Goal: Find specific page/section: Find specific page/section

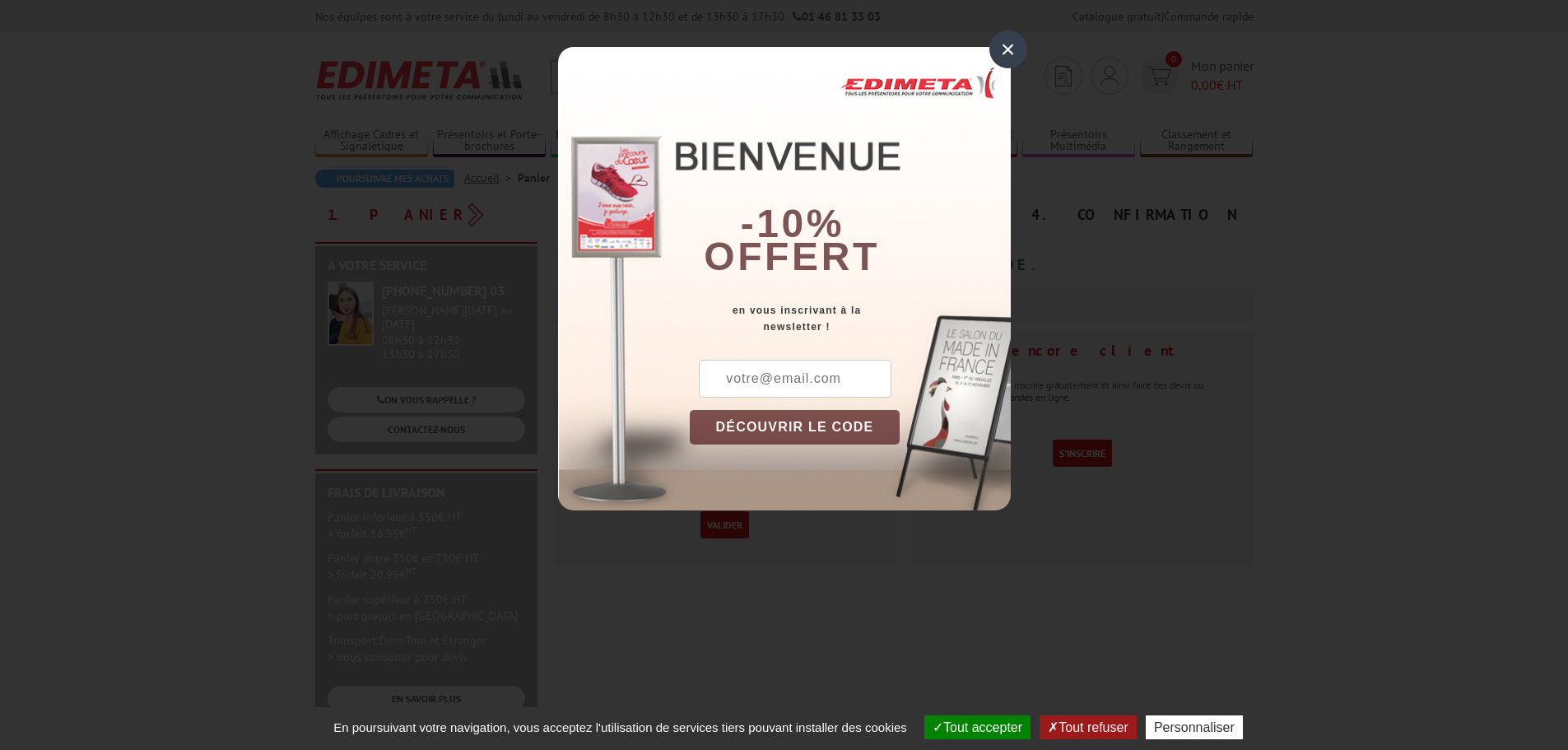
type input "[EMAIL_ADDRESS][DOMAIN_NAME]"
click at [1013, 46] on div "×" at bounding box center [1008, 48] width 38 height 38
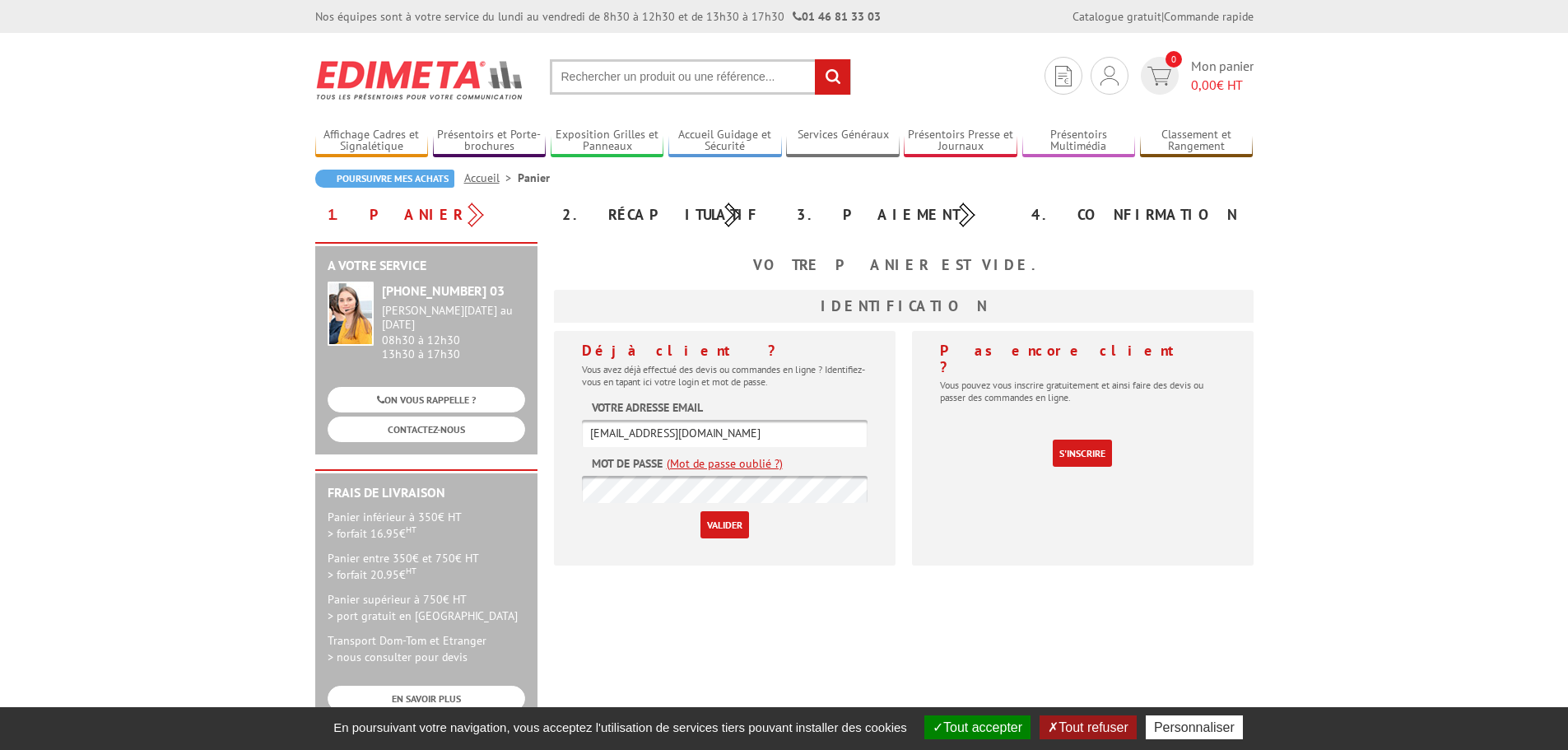
click at [716, 519] on input "Valider" at bounding box center [725, 524] width 48 height 27
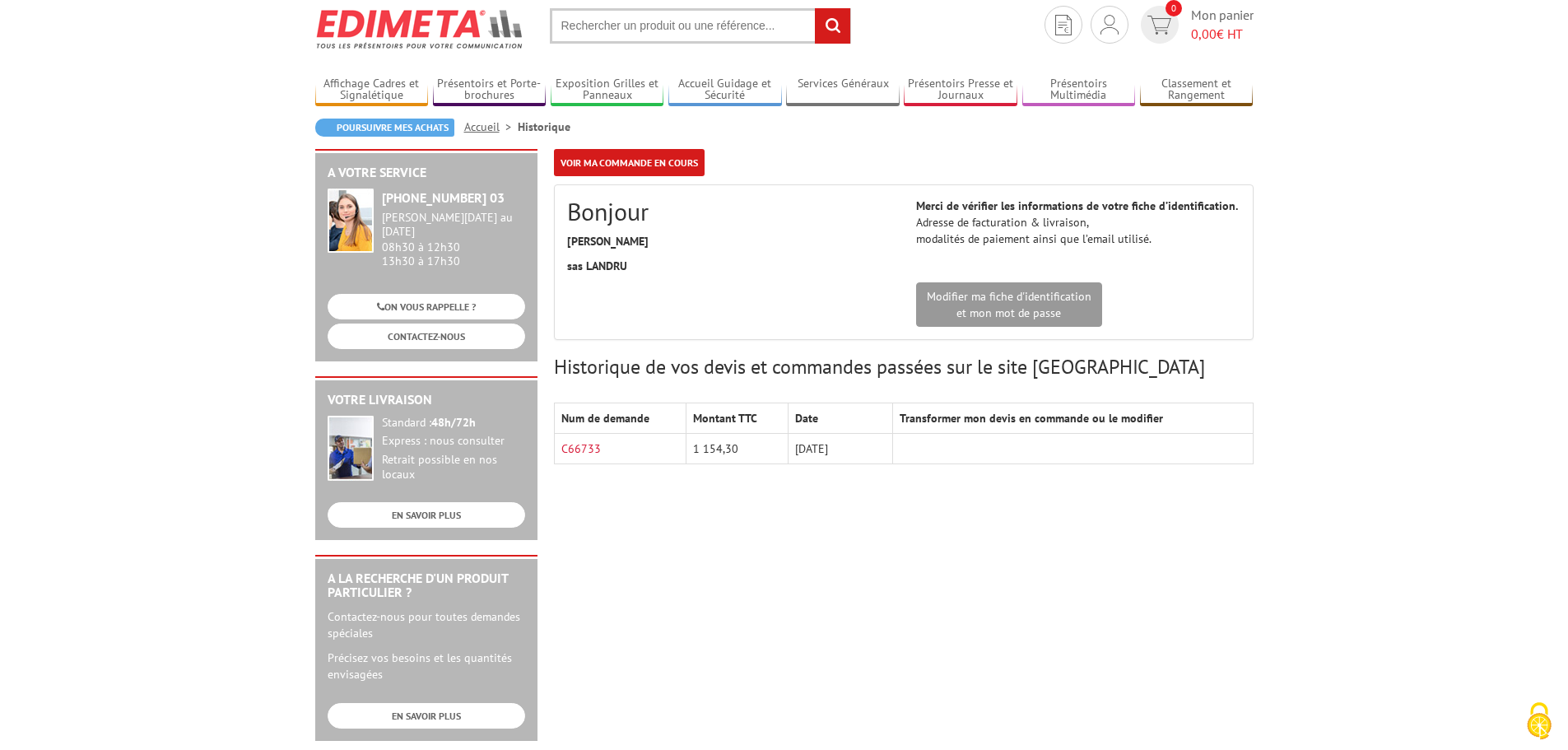
scroll to position [52, 0]
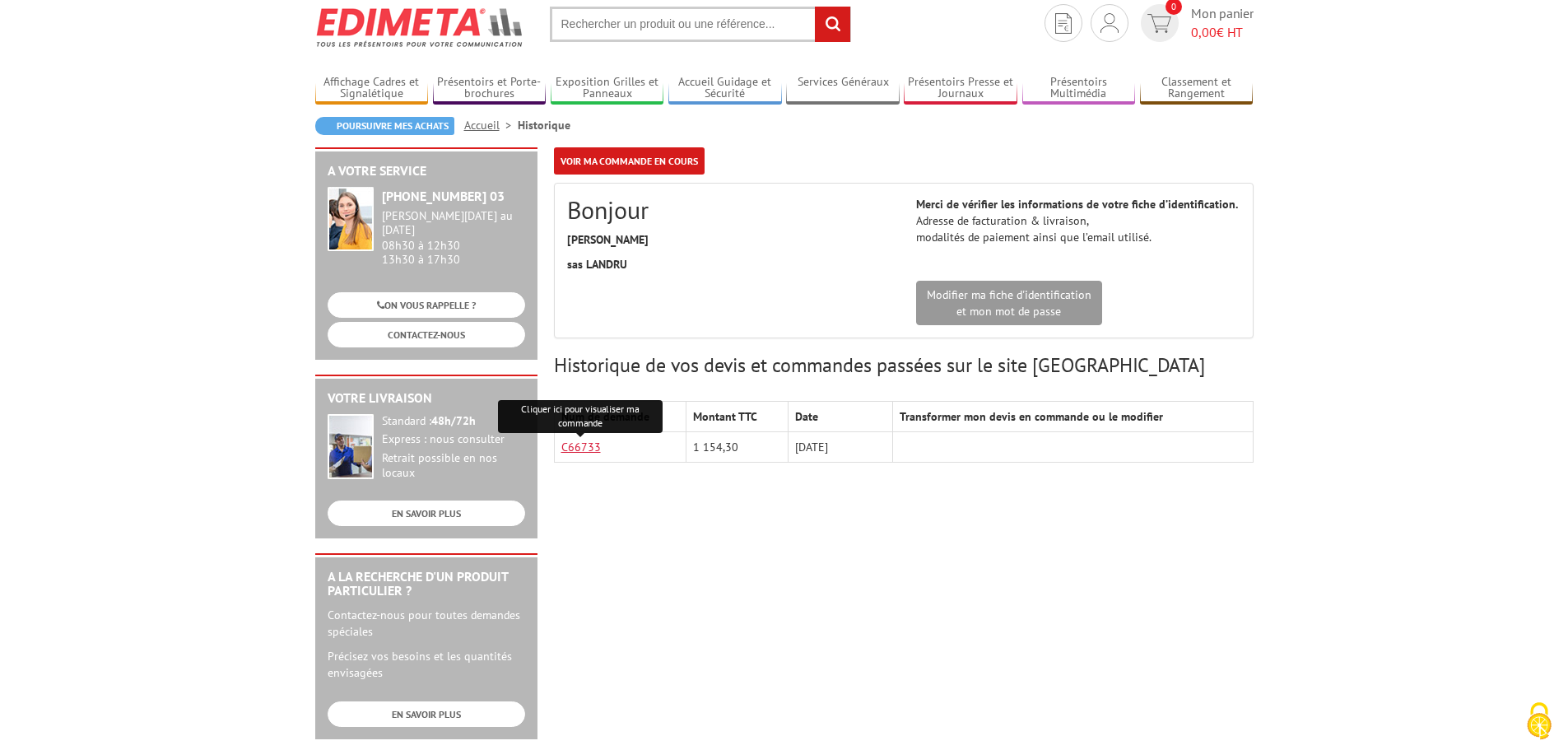
click at [586, 444] on link "C66733" at bounding box center [580, 446] width 40 height 15
